Goal: Information Seeking & Learning: Find specific fact

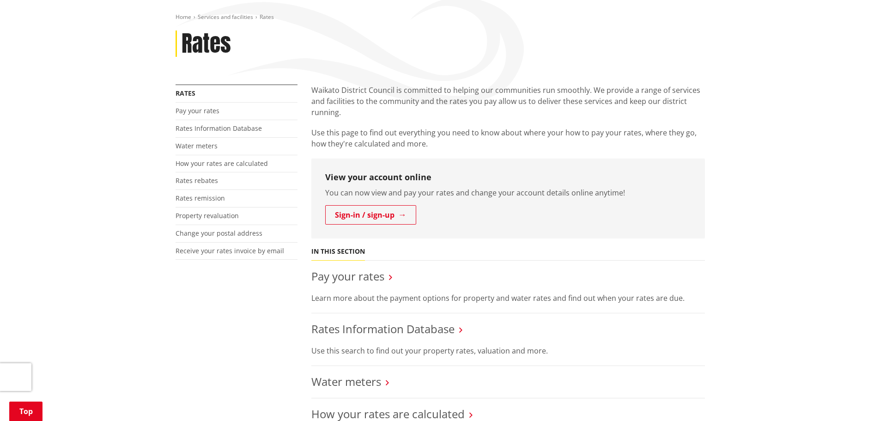
scroll to position [139, 0]
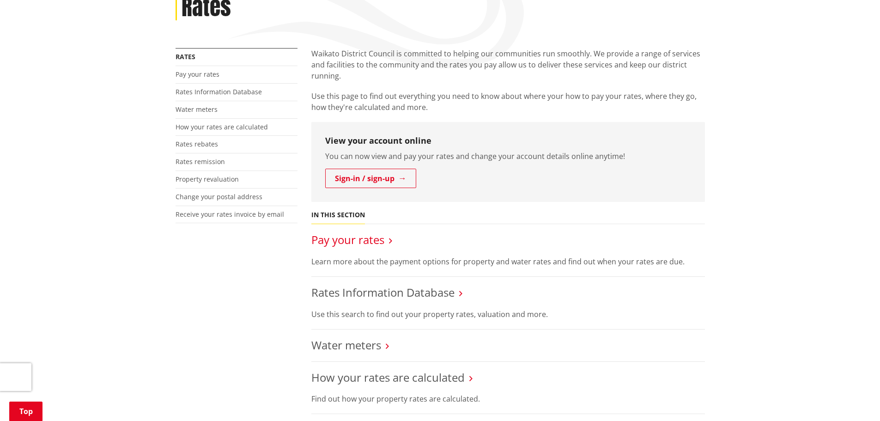
click at [361, 243] on link "Pay your rates" at bounding box center [347, 239] width 73 height 15
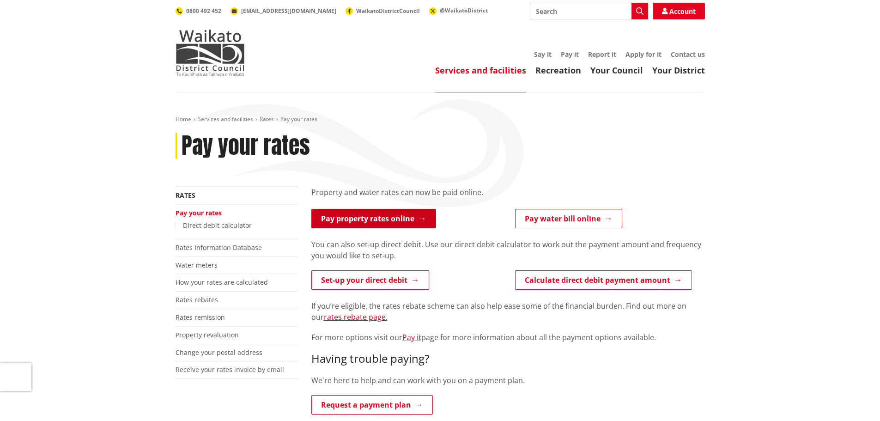
click at [364, 215] on link "Pay property rates online" at bounding box center [373, 218] width 125 height 19
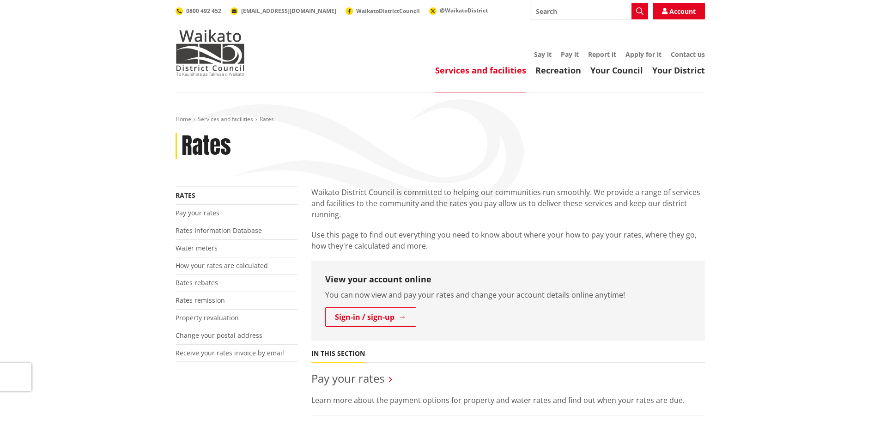
scroll to position [139, 0]
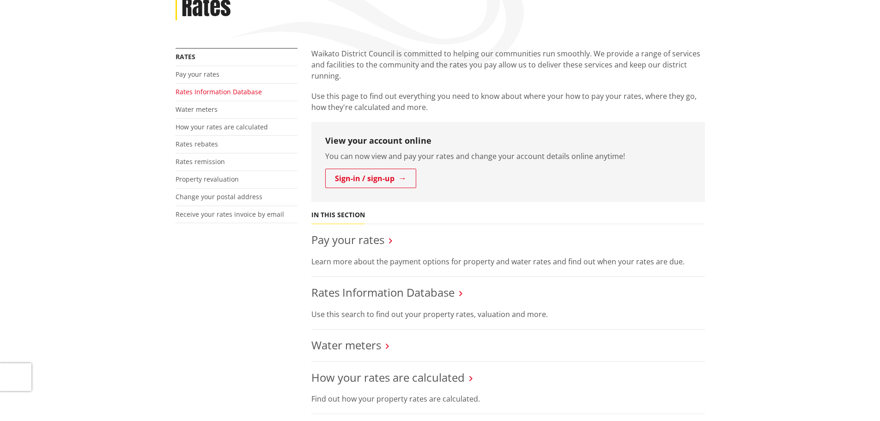
click at [205, 91] on link "Rates Information Database" at bounding box center [218, 91] width 86 height 9
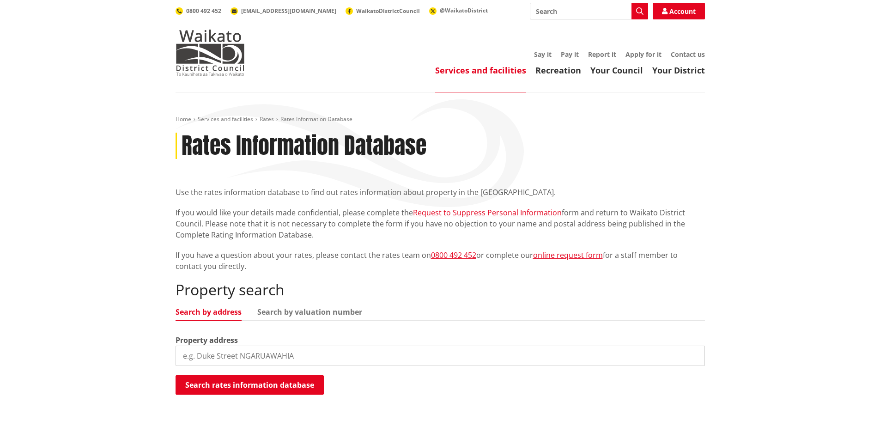
click at [273, 353] on input "search" at bounding box center [439, 355] width 529 height 20
paste input "22 Portland Lane"
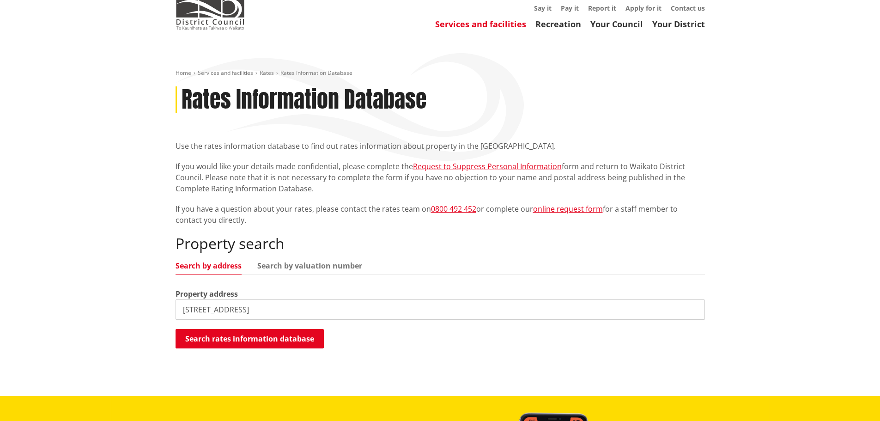
paste input "Chartwell"
click at [272, 336] on button "Search rates information database" at bounding box center [249, 338] width 148 height 19
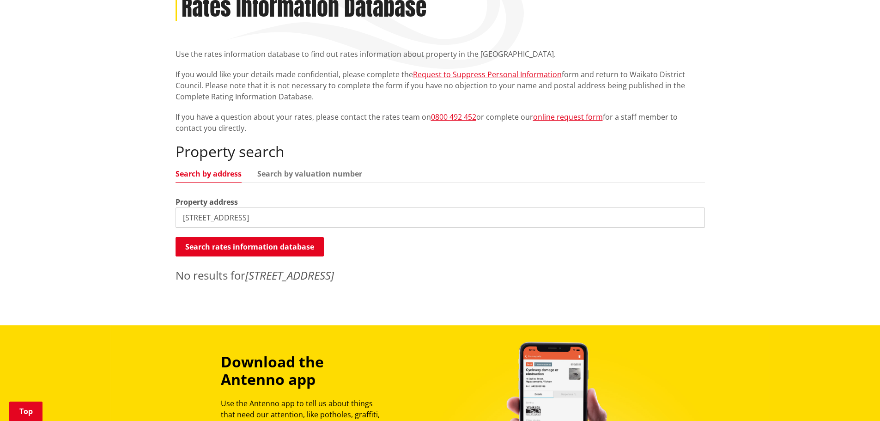
scroll to position [139, 0]
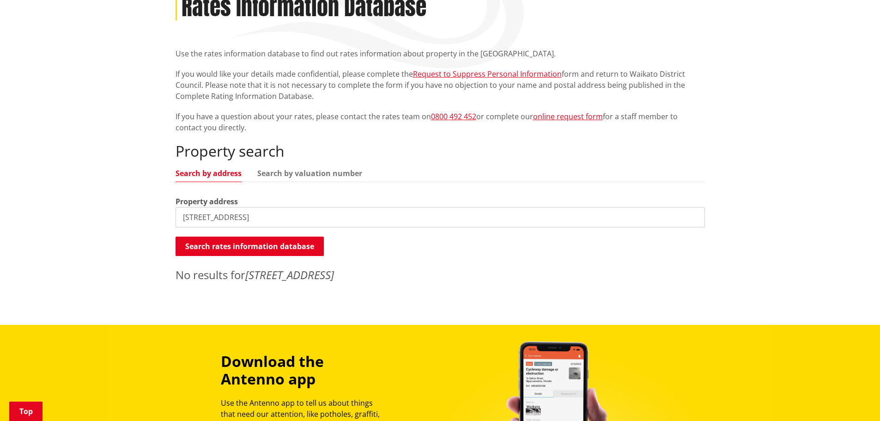
click at [293, 219] on input "22 Portland Lane Chartwell" at bounding box center [439, 217] width 529 height 20
click at [287, 240] on button "Search rates information database" at bounding box center [249, 245] width 148 height 19
click at [300, 219] on input "22 Portland Lane" at bounding box center [439, 217] width 529 height 20
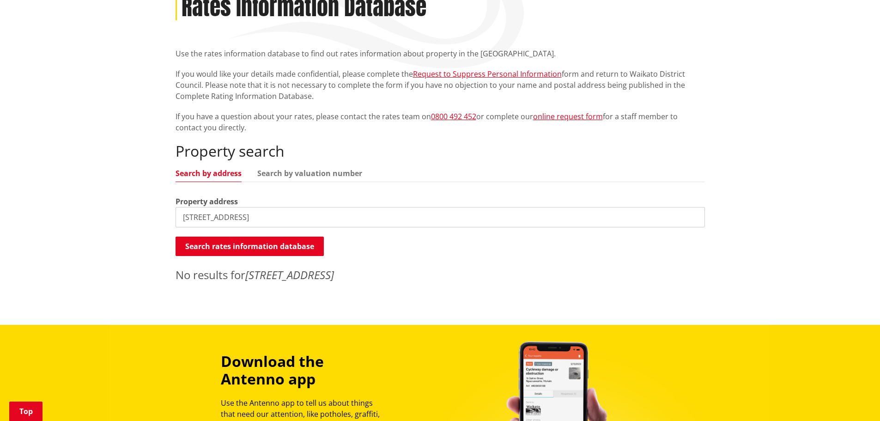
paste input "Chartwell"
click at [258, 217] on input "Chartwell" at bounding box center [439, 217] width 529 height 20
click at [240, 243] on button "Search rates information database" at bounding box center [249, 245] width 148 height 19
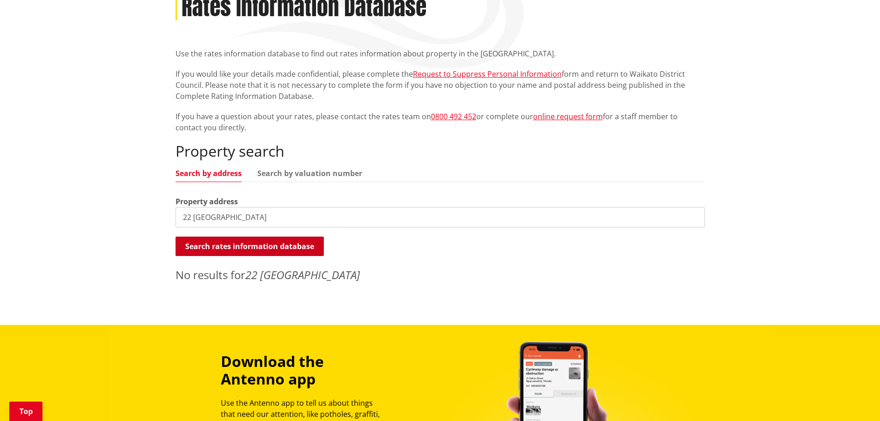
click at [240, 243] on button "Search rates information database" at bounding box center [249, 245] width 148 height 19
drag, startPoint x: 240, startPoint y: 243, endPoint x: 179, endPoint y: 193, distance: 78.7
click at [179, 193] on div "Property search Search by address Search by valuation number Property address 2…" at bounding box center [439, 212] width 529 height 140
click at [281, 211] on input "22 Portland" at bounding box center [439, 217] width 529 height 20
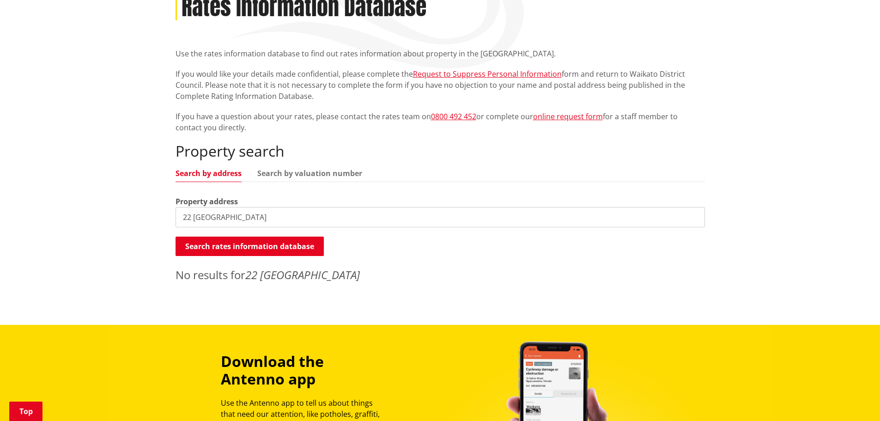
click at [281, 211] on input "22 Portland" at bounding box center [439, 217] width 529 height 20
paste input "731122"
click at [313, 165] on div "Property search Search by address Search by valuation number Property address 7…" at bounding box center [439, 212] width 529 height 140
click at [311, 171] on link "Search by valuation number" at bounding box center [309, 172] width 105 height 7
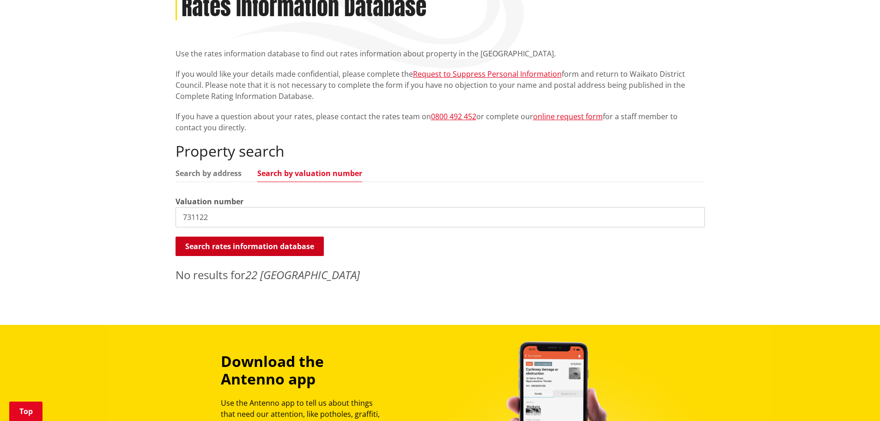
click at [246, 241] on button "Search rates information database" at bounding box center [249, 245] width 148 height 19
click at [215, 171] on link "Search by address" at bounding box center [208, 172] width 66 height 7
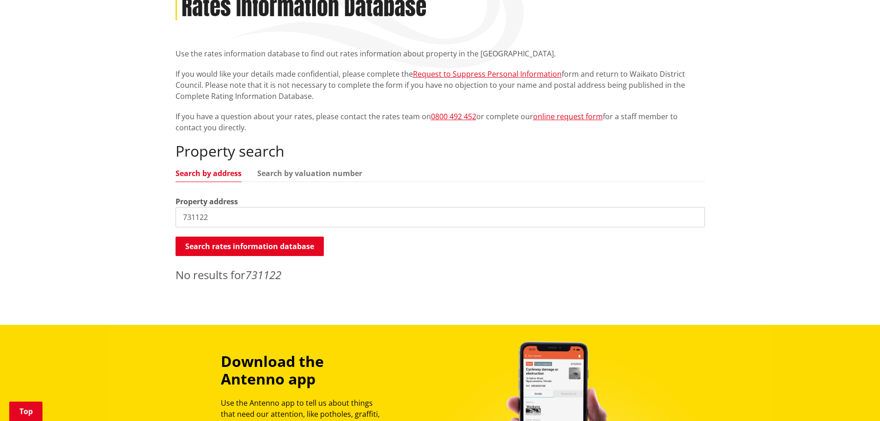
click at [224, 219] on input "731122" at bounding box center [439, 217] width 529 height 20
type input "156a Killarney"
